Goal: Find contact information: Find contact information

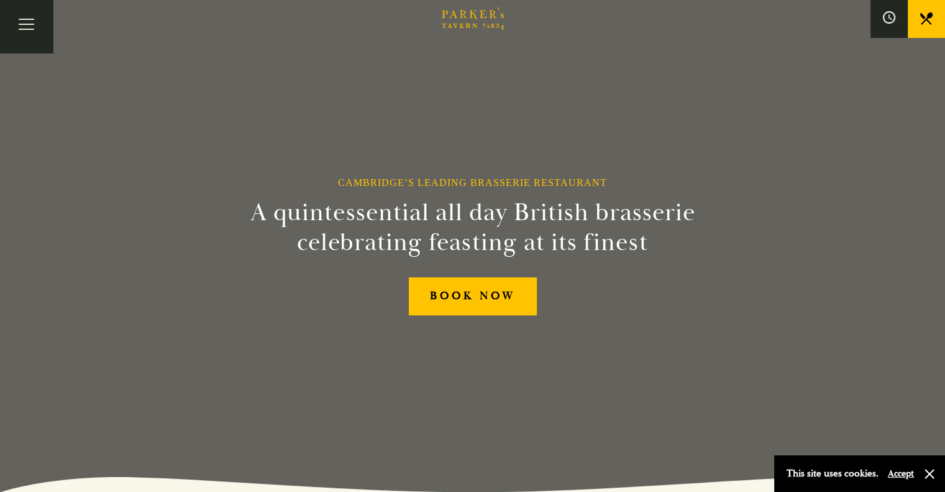
click at [0, 0] on link "What’s On" at bounding box center [0, 0] width 0 height 0
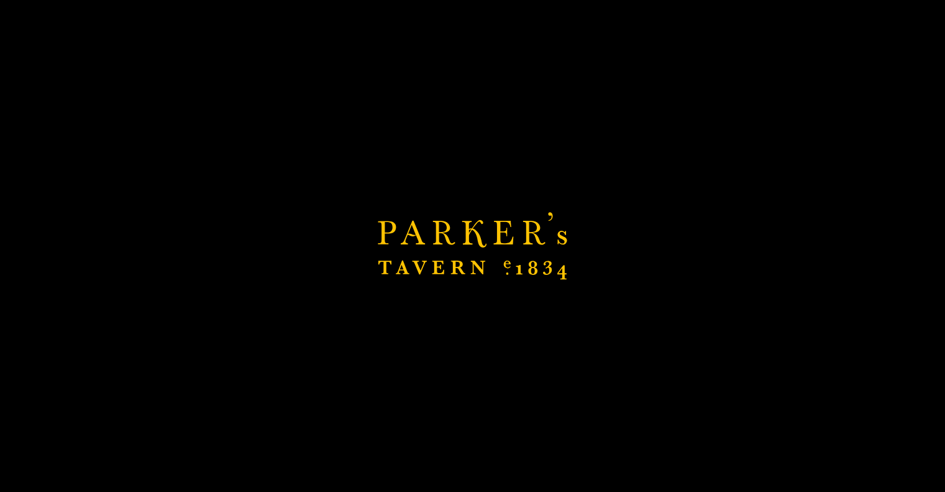
scroll to position [41, 0]
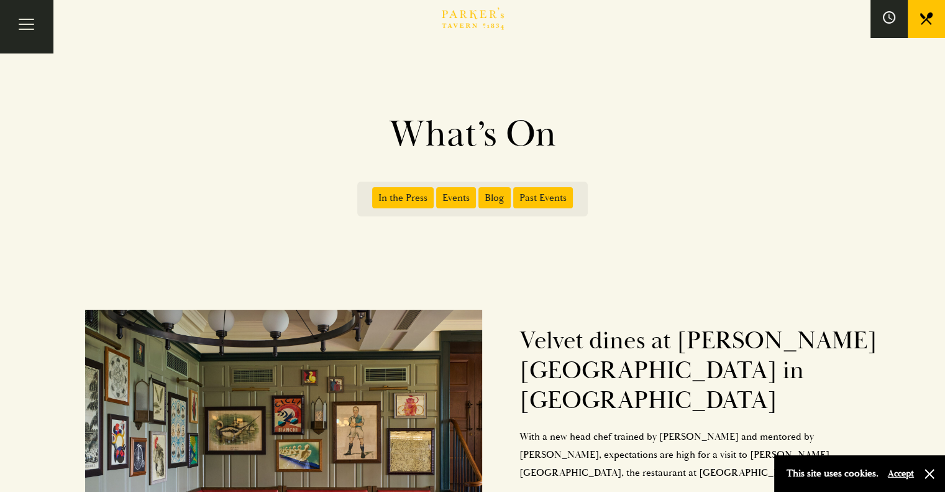
click at [456, 194] on span "Events" at bounding box center [456, 197] width 40 height 21
click at [439, 193] on input "Events" at bounding box center [439, 193] width 0 height 0
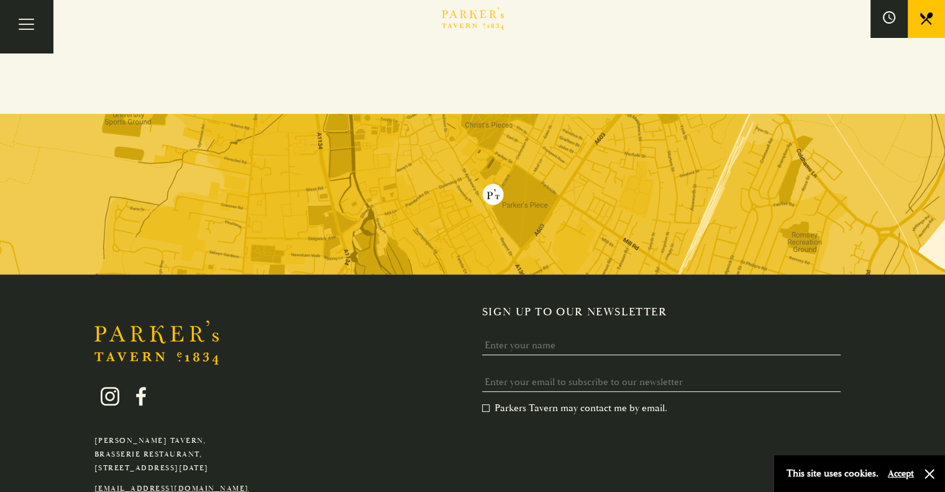
scroll to position [731, 0]
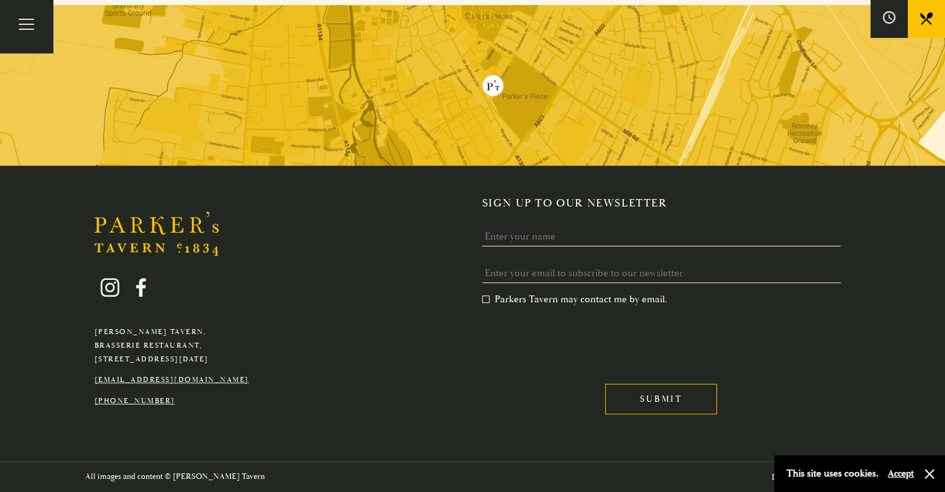
click at [178, 381] on link "[EMAIL_ADDRESS][DOMAIN_NAME]" at bounding box center [171, 379] width 155 height 9
drag, startPoint x: 231, startPoint y: 376, endPoint x: 93, endPoint y: 384, distance: 138.2
click at [93, 384] on div "[PERSON_NAME][GEOGRAPHIC_DATA], [GEOGRAPHIC_DATA], [GEOGRAPHIC_DATA][DATE] [EMA…" at bounding box center [171, 333] width 173 height 148
copy link "[EMAIL_ADDRESS][DOMAIN_NAME]"
